Goal: Task Accomplishment & Management: Manage account settings

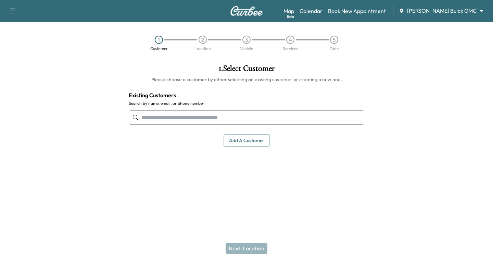
click at [481, 10] on body "Support Log Out Map Beta Calendar Book New Appointment [PERSON_NAME] Buick GMC …" at bounding box center [246, 131] width 493 height 262
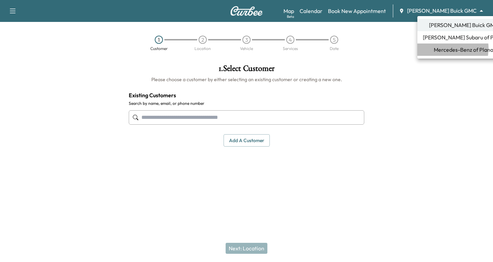
click at [441, 48] on span "Mercedes-Benz of Plano" at bounding box center [464, 50] width 60 height 8
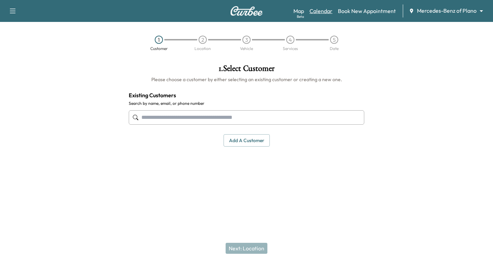
click at [315, 12] on link "Calendar" at bounding box center [321, 11] width 23 height 8
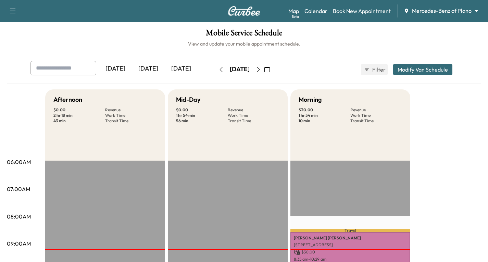
click at [270, 72] on icon "button" at bounding box center [266, 69] width 5 height 5
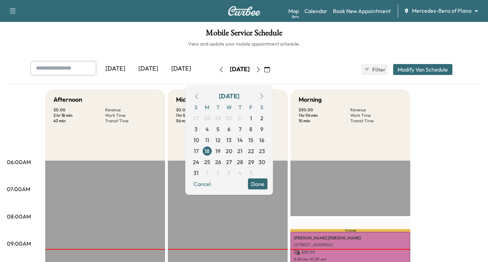
click at [264, 96] on icon "button" at bounding box center [261, 95] width 5 height 5
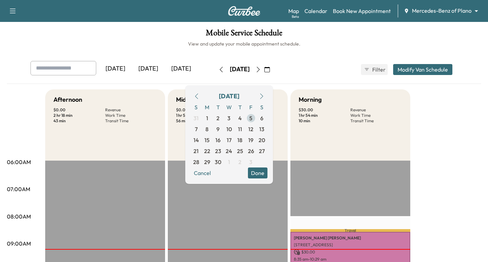
click at [252, 118] on span "5" at bounding box center [250, 118] width 3 height 8
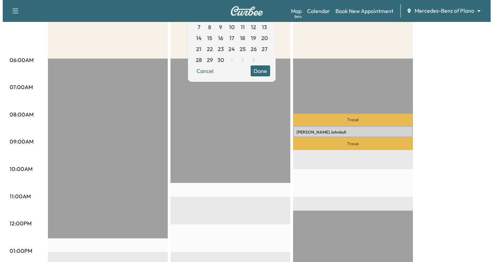
scroll to position [103, 0]
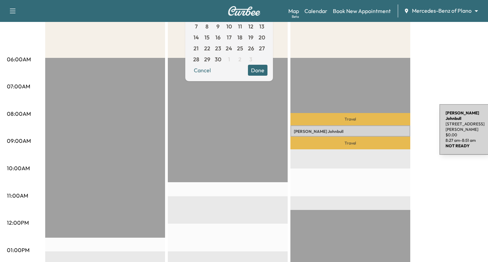
click at [388, 129] on p "[PERSON_NAME]" at bounding box center [350, 131] width 113 height 5
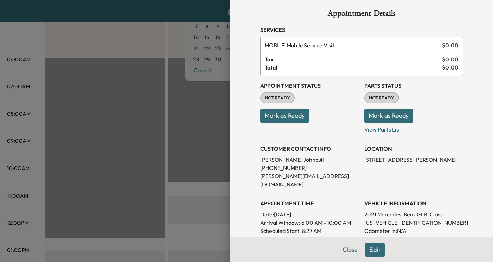
scroll to position [0, 0]
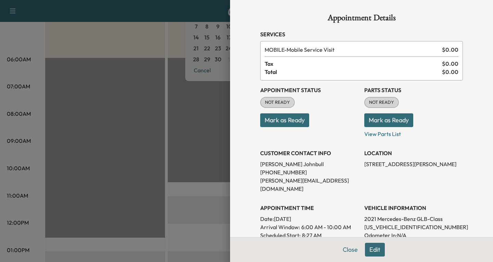
drag, startPoint x: 372, startPoint y: 248, endPoint x: 289, endPoint y: 260, distance: 83.8
click at [289, 260] on div "Close Edit" at bounding box center [361, 249] width 263 height 25
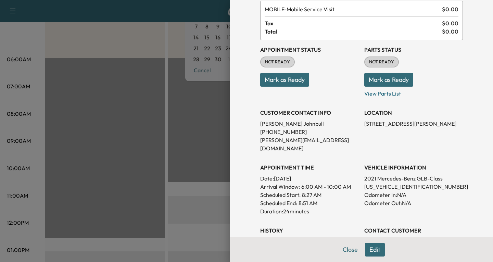
scroll to position [137, 0]
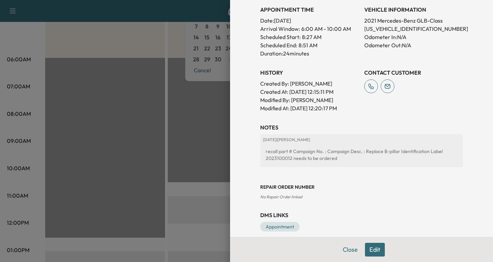
click at [368, 248] on button "Edit" at bounding box center [375, 250] width 20 height 14
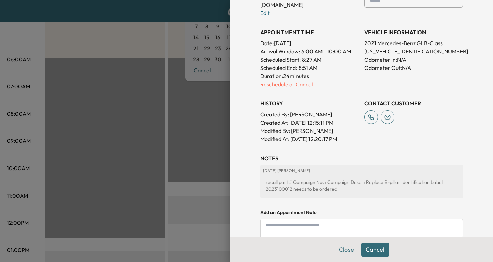
scroll to position [221, 0]
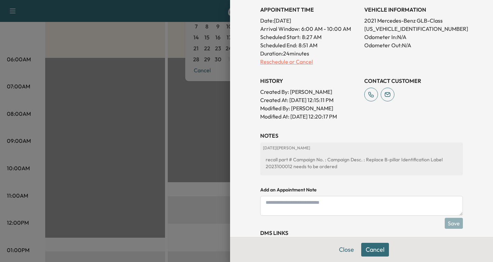
click at [270, 58] on p "Reschedule or Cancel" at bounding box center [309, 62] width 99 height 8
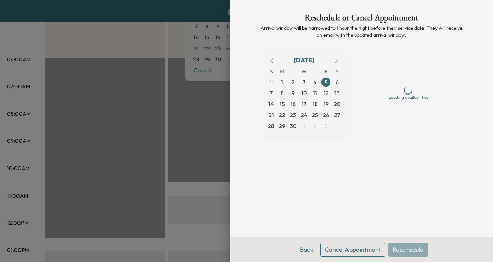
scroll to position [0, 0]
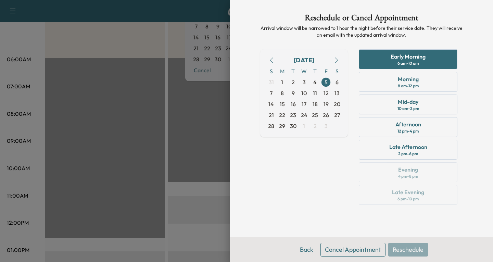
click at [271, 61] on icon "button" at bounding box center [271, 60] width 5 height 5
click at [294, 117] on span "19" at bounding box center [293, 115] width 5 height 8
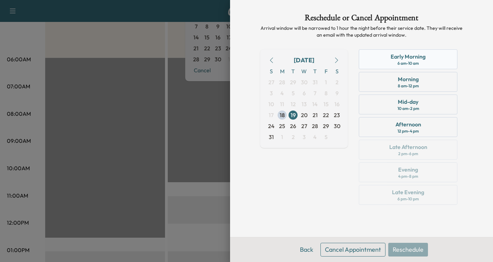
click at [427, 60] on div "Early Morning 6 am - 10 am" at bounding box center [408, 59] width 99 height 20
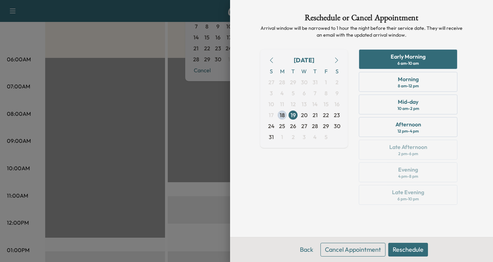
click at [402, 251] on button "Reschedule" at bounding box center [408, 250] width 40 height 14
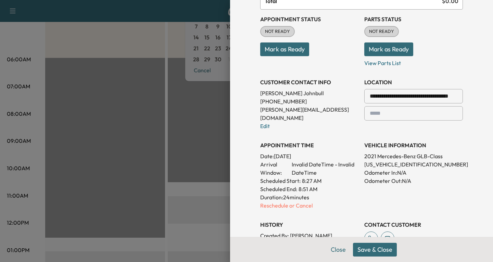
scroll to position [103, 0]
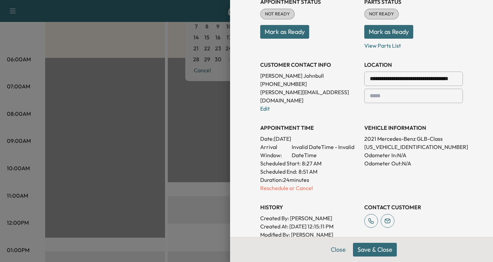
click at [367, 251] on button "Save & Close" at bounding box center [375, 250] width 44 height 14
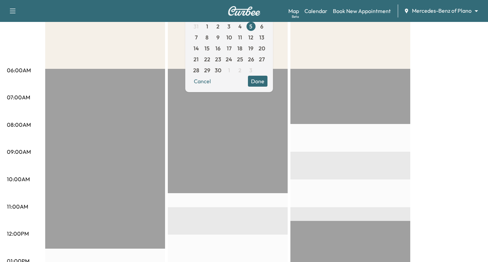
scroll to position [5, 0]
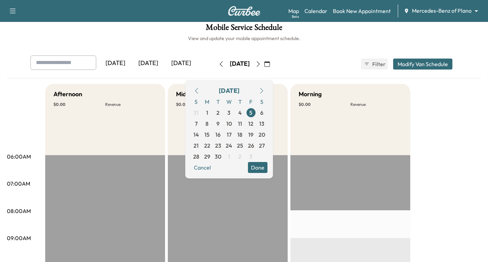
click at [199, 91] on icon "button" at bounding box center [196, 90] width 5 height 5
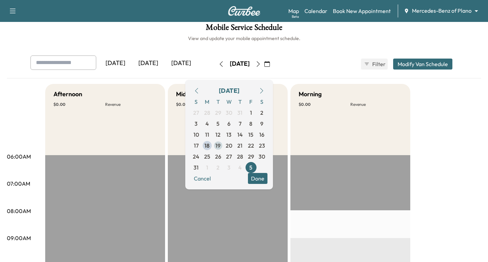
click at [221, 145] on span "19" at bounding box center [217, 145] width 5 height 8
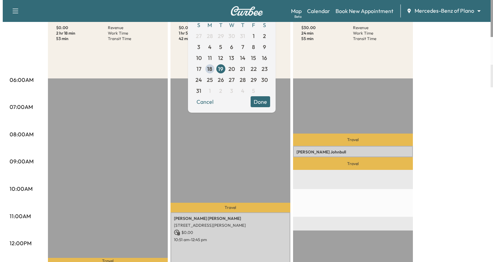
scroll to position [103, 0]
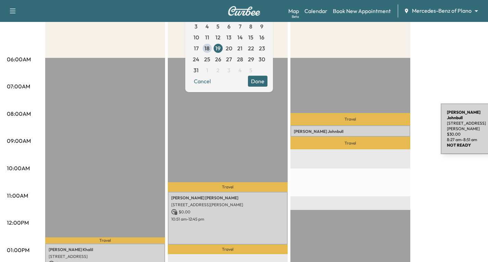
drag, startPoint x: 389, startPoint y: 127, endPoint x: 439, endPoint y: 180, distance: 72.7
click at [439, 180] on div "Afternoon $ 0.00 Revenue 2 hr 18 min Work Time 53 min Transit Time Travel [PERS…" at bounding box center [263, 244] width 436 height 514
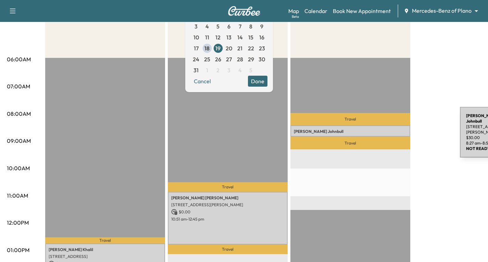
click at [409, 131] on div "[PERSON_NAME] [STREET_ADDRESS][PERSON_NAME] $ 30.00 8:27 am - 8:51 am" at bounding box center [350, 130] width 120 height 11
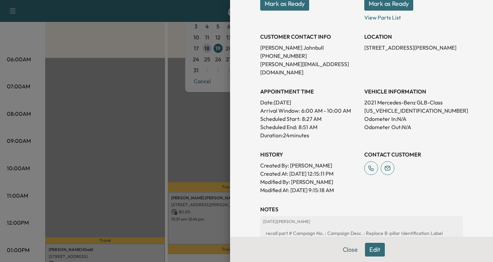
scroll to position [137, 0]
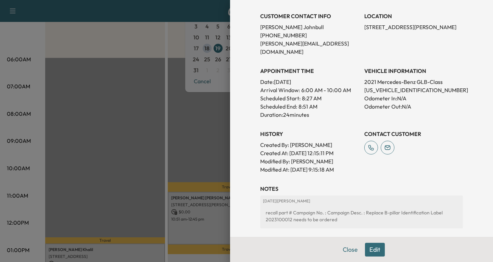
click at [367, 250] on button "Edit" at bounding box center [375, 250] width 20 height 14
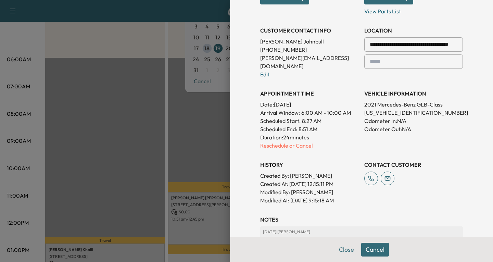
scroll to position [151, 0]
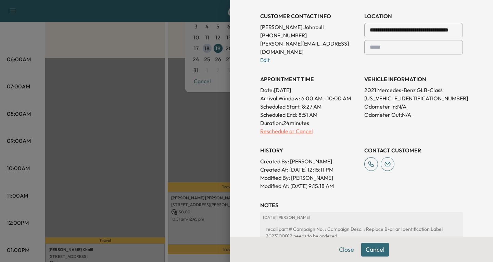
click at [268, 127] on p "Reschedule or Cancel" at bounding box center [309, 131] width 99 height 8
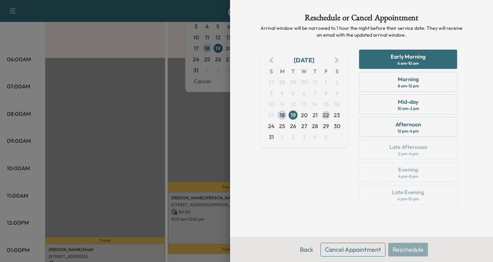
click at [325, 114] on span "22" at bounding box center [326, 115] width 6 height 8
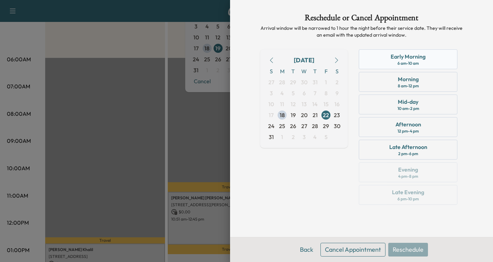
click at [414, 55] on div "Early Morning" at bounding box center [408, 56] width 35 height 8
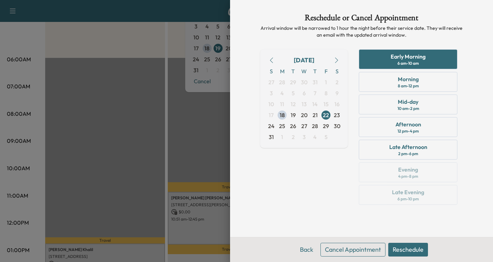
click at [410, 249] on button "Reschedule" at bounding box center [408, 250] width 40 height 14
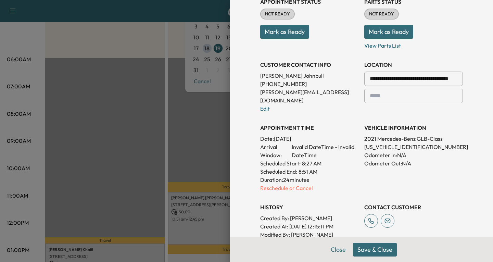
click at [368, 250] on button "Save & Close" at bounding box center [375, 250] width 44 height 14
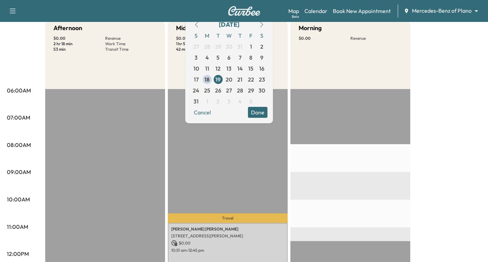
scroll to position [34, 0]
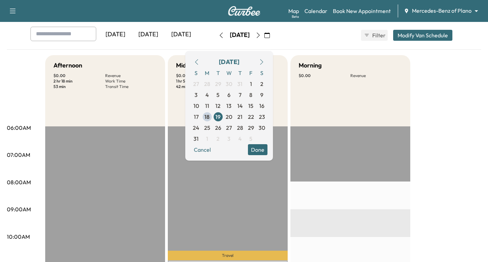
click at [261, 36] on icon "button" at bounding box center [257, 35] width 5 height 5
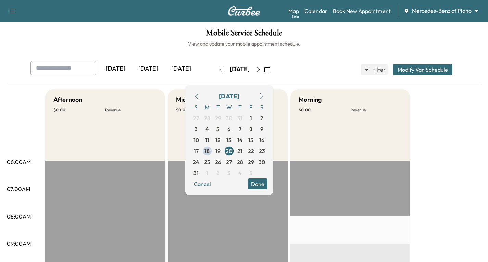
click at [261, 70] on icon "button" at bounding box center [257, 69] width 5 height 5
click at [273, 70] on button "button" at bounding box center [267, 69] width 12 height 11
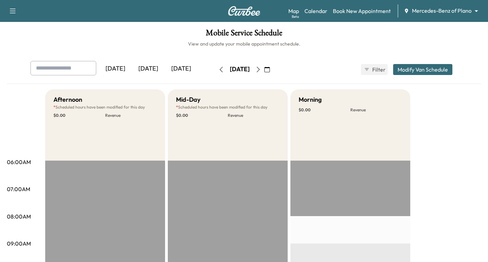
click at [261, 71] on icon "button" at bounding box center [257, 69] width 5 height 5
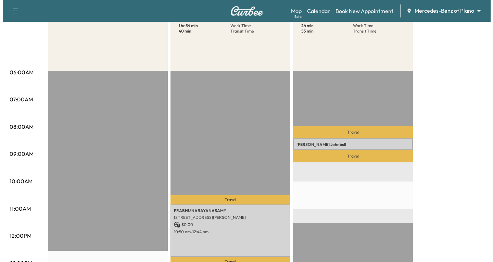
scroll to position [103, 0]
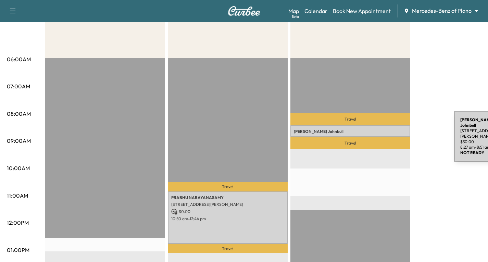
drag, startPoint x: 406, startPoint y: 131, endPoint x: 403, endPoint y: 135, distance: 5.1
click at [403, 136] on p "[STREET_ADDRESS][PERSON_NAME]" at bounding box center [350, 138] width 113 height 5
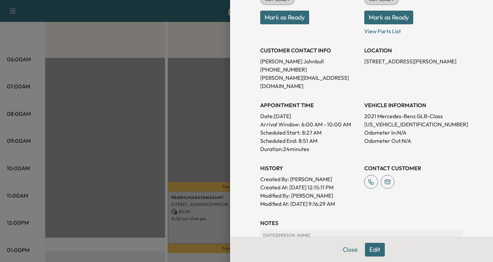
click at [373, 251] on button "Edit" at bounding box center [375, 250] width 20 height 14
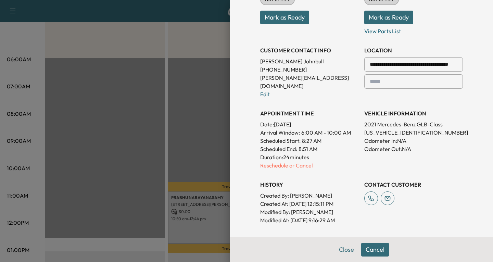
click at [300, 161] on p "Reschedule or Cancel" at bounding box center [309, 165] width 99 height 8
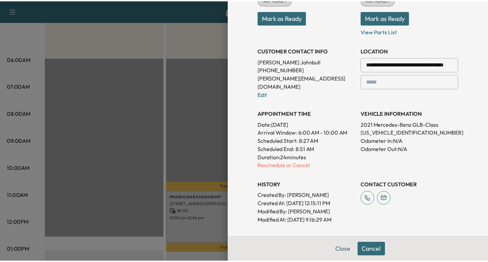
scroll to position [0, 0]
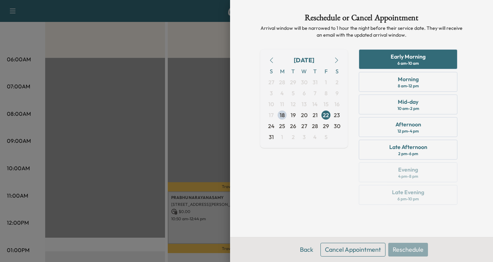
click at [345, 248] on button "Cancel Appointment" at bounding box center [353, 250] width 65 height 14
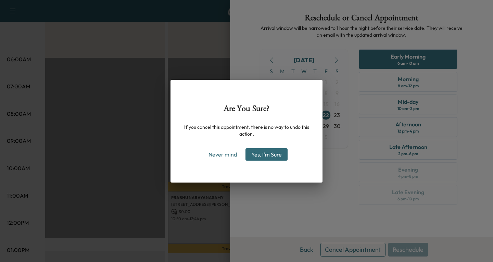
click at [275, 155] on button "Yes, I'm Sure" at bounding box center [267, 154] width 42 height 12
